Goal: Information Seeking & Learning: Learn about a topic

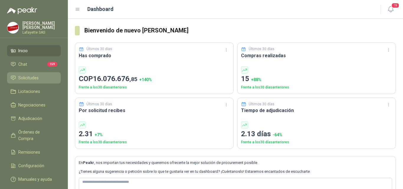
click at [46, 75] on li "Solicitudes" at bounding box center [34, 78] width 47 height 6
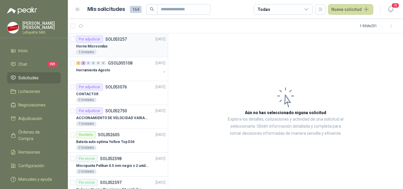
click at [126, 45] on div "Horno Microondas" at bounding box center [120, 46] width 89 height 7
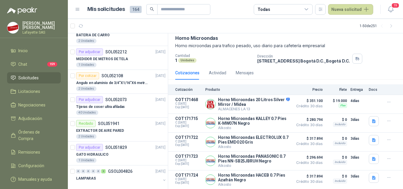
scroll to position [210, 0]
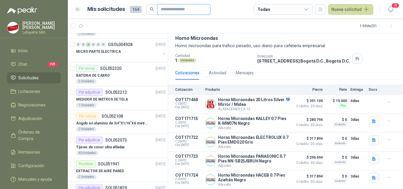
click at [166, 8] on input "text" at bounding box center [181, 9] width 41 height 10
type input "******"
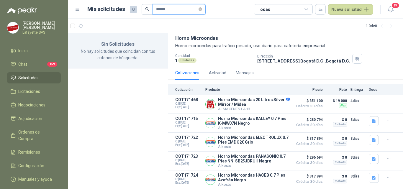
drag, startPoint x: 175, startPoint y: 9, endPoint x: 142, endPoint y: 11, distance: 32.2
click at [142, 11] on span "******" at bounding box center [174, 9] width 64 height 11
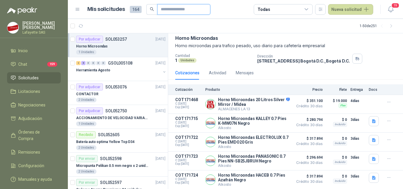
click at [174, 7] on input "text" at bounding box center [181, 9] width 41 height 10
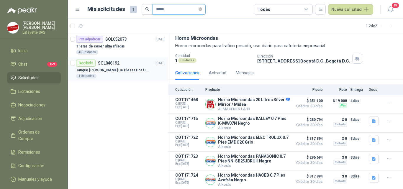
type input "*****"
click at [116, 77] on div "1 Unidades" at bounding box center [120, 76] width 89 height 5
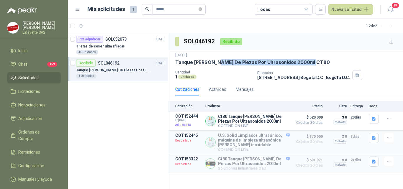
drag, startPoint x: 216, startPoint y: 61, endPoint x: 312, endPoint y: 60, distance: 96.1
click at [312, 60] on div "Tanque [PERSON_NAME] De Piezas Por Ultrasonidos 2000ml CT80" at bounding box center [285, 62] width 221 height 6
drag, startPoint x: 190, startPoint y: 61, endPoint x: 309, endPoint y: 62, distance: 119.4
click at [309, 62] on p "Tanque [PERSON_NAME] De Piezas Por Ultrasonidos 2000ml CT80" at bounding box center [252, 62] width 154 height 6
click at [241, 116] on p "Ct80 Tanque [PERSON_NAME] De Piezas Por Ultrasonidos 2000ml" at bounding box center [254, 118] width 72 height 9
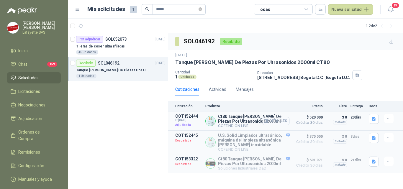
click at [265, 120] on icon "button" at bounding box center [266, 121] width 4 height 4
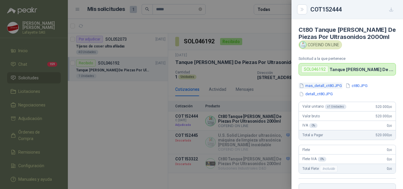
click at [314, 86] on button "mas_detall_ct80.JPG" at bounding box center [320, 86] width 44 height 6
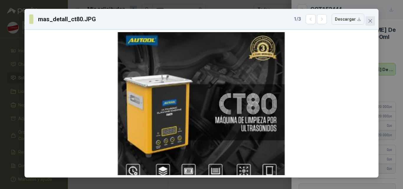
click at [370, 22] on icon "close" at bounding box center [370, 21] width 5 height 5
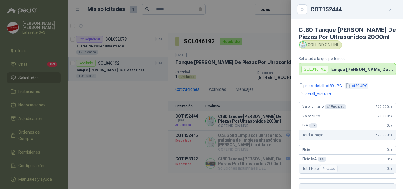
click at [354, 86] on button "ct80.JPG" at bounding box center [356, 86] width 23 height 6
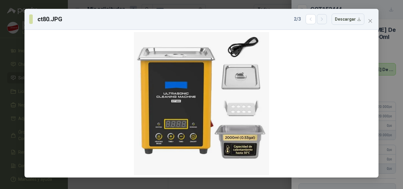
click at [321, 20] on icon "button" at bounding box center [321, 19] width 5 height 5
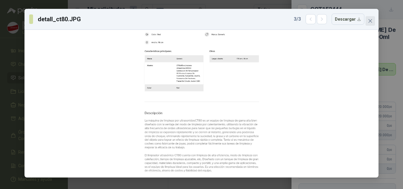
click at [370, 20] on icon "close" at bounding box center [370, 21] width 5 height 5
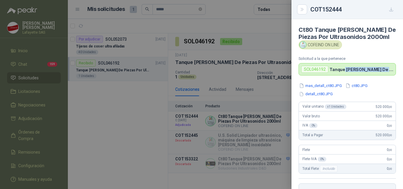
drag, startPoint x: 343, startPoint y: 70, endPoint x: 384, endPoint y: 65, distance: 41.0
click at [384, 65] on div "SOL046192 Tanque [PERSON_NAME] De Piezas Por Ultrasonidos 2000ml CT80" at bounding box center [346, 69] width 97 height 12
click at [381, 68] on p "Tanque [PERSON_NAME] De Piezas Por Ultrasonidos 2000ml CT80" at bounding box center [361, 69] width 64 height 5
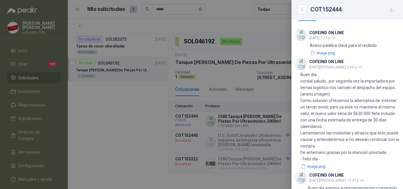
scroll to position [251, 0]
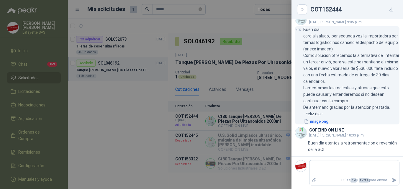
click at [320, 121] on button "image.png" at bounding box center [316, 121] width 26 height 6
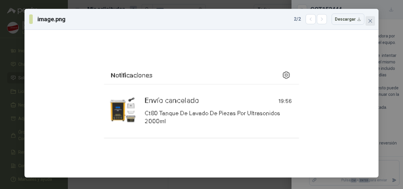
click at [371, 22] on icon "close" at bounding box center [370, 21] width 5 height 5
